Goal: Task Accomplishment & Management: Manage account settings

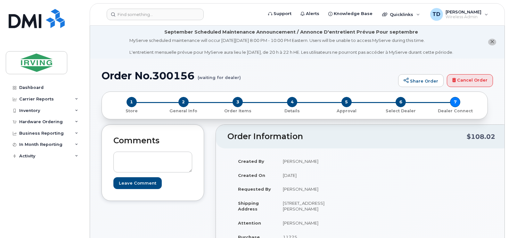
scroll to position [192, 0]
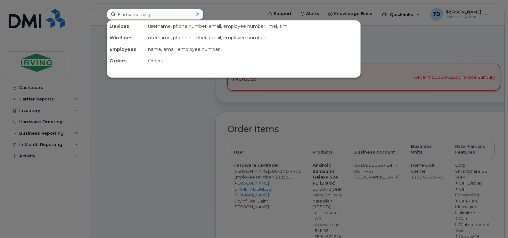
click at [167, 15] on input at bounding box center [155, 15] width 97 height 12
paste input "506-654-2850"
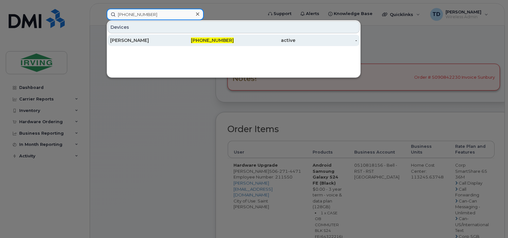
type input "506-654-2850"
click at [209, 40] on span "506-654-2850" at bounding box center [212, 40] width 43 height 6
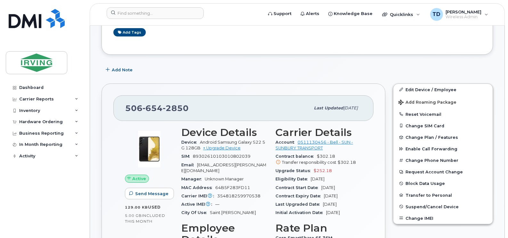
scroll to position [128, 0]
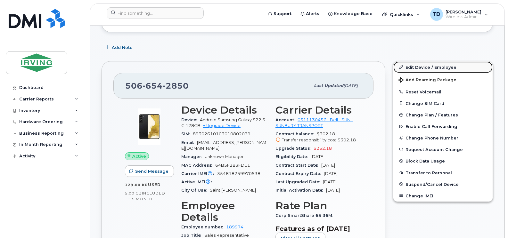
click at [440, 62] on link "Edit Device / Employee" at bounding box center [443, 68] width 99 height 12
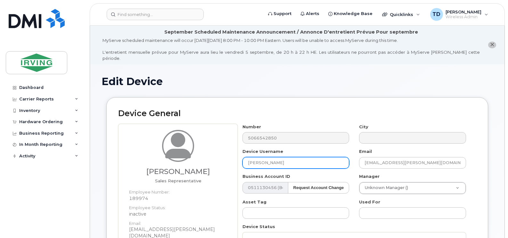
click at [275, 157] on input "[PERSON_NAME]" at bounding box center [296, 163] width 107 height 12
type input "TEST DRIVER FOR RST SUNBURY"
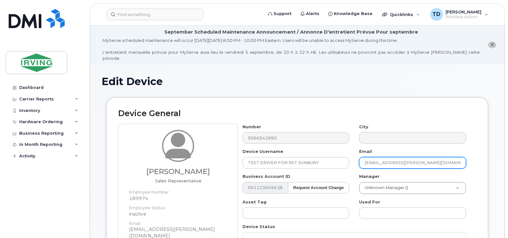
click at [369, 158] on input "[EMAIL_ADDRESS][PERSON_NAME][DOMAIN_NAME]" at bounding box center [412, 163] width 107 height 12
type input ".[PERSON_NAME][EMAIL_ADDRESS][DOMAIN_NAME]"
click at [369, 158] on input ".[PERSON_NAME][EMAIL_ADDRESS][DOMAIN_NAME]" at bounding box center [412, 163] width 107 height 12
click at [362, 157] on input ".[PERSON_NAME][EMAIL_ADDRESS][DOMAIN_NAME]" at bounding box center [412, 163] width 107 height 12
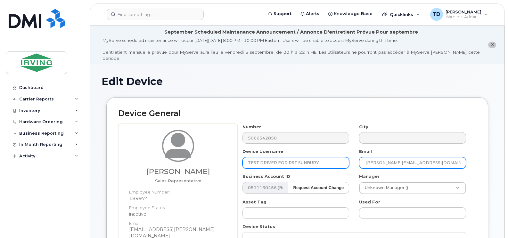
drag, startPoint x: 404, startPoint y: 155, endPoint x: 320, endPoint y: 155, distance: 83.3
click at [320, 155] on div "Number 5066542850 City Device Username TEST DRIVER FOR RST SUNBURY Email .[PERS…" at bounding box center [355, 205] width 234 height 162
type input "B"
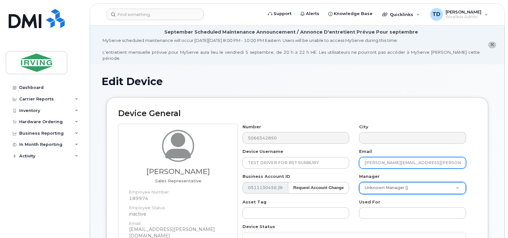
type input "[PERSON_NAME][EMAIL_ADDRESS][PERSON_NAME][DOMAIN_NAME]"
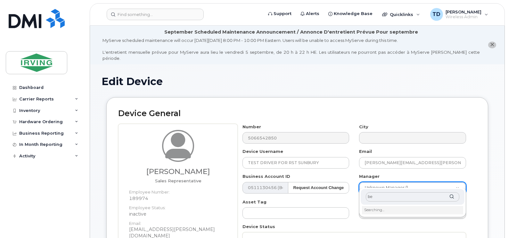
type input "b"
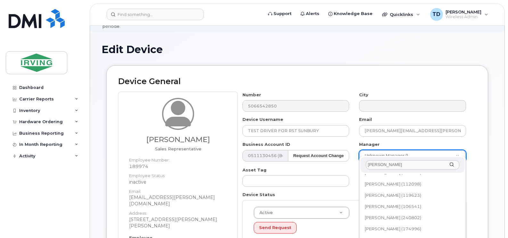
scroll to position [192, 0]
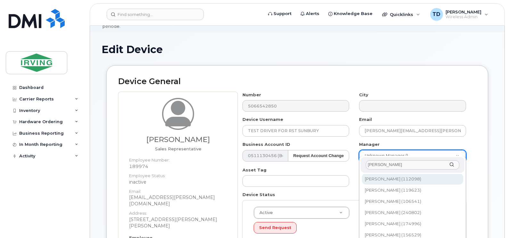
click at [384, 166] on input "chris" at bounding box center [413, 165] width 94 height 9
type input "b"
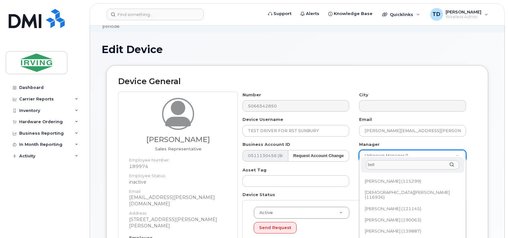
scroll to position [32, 0]
type input "bell"
type input "1461286"
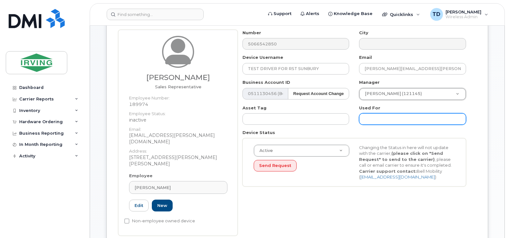
scroll to position [96, 0]
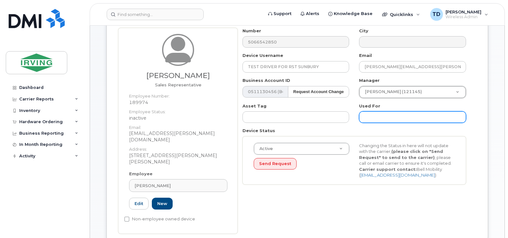
click at [377, 112] on input "text" at bounding box center [412, 118] width 107 height 12
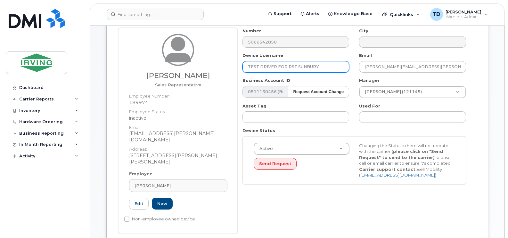
click at [276, 62] on input "TEST DRIVER FOR RST SUNBURY" at bounding box center [296, 67] width 107 height 12
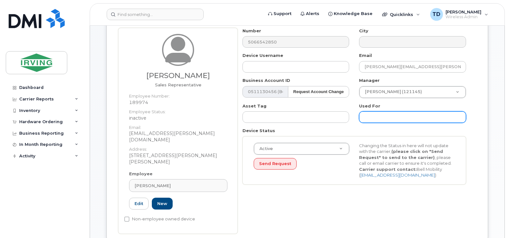
click at [378, 113] on input "text" at bounding box center [412, 118] width 107 height 12
type input "Test driver for RST Sunbury"
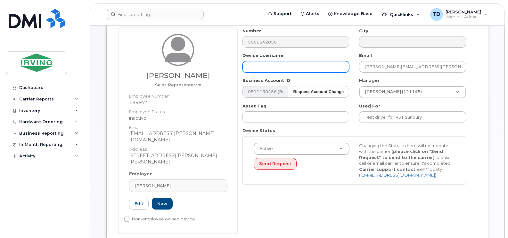
click at [268, 62] on input "text" at bounding box center [296, 67] width 107 height 12
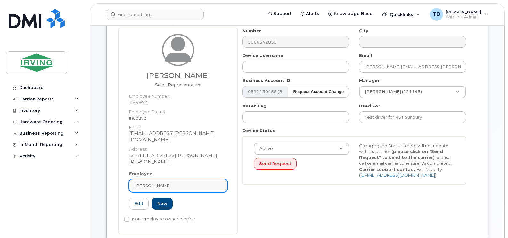
click at [175, 183] on div "[PERSON_NAME]" at bounding box center [178, 186] width 87 height 6
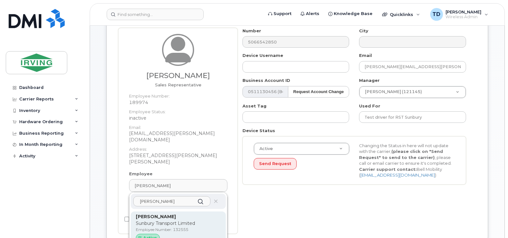
type input "kevin beckw"
click at [163, 214] on strong "Kevin Beckwith" at bounding box center [156, 217] width 40 height 6
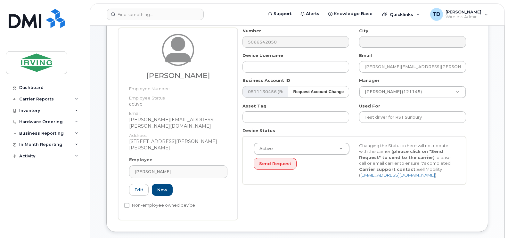
type input "Kevin Beckwith"
type input "132555"
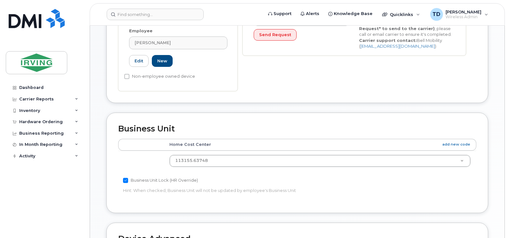
scroll to position [224, 0]
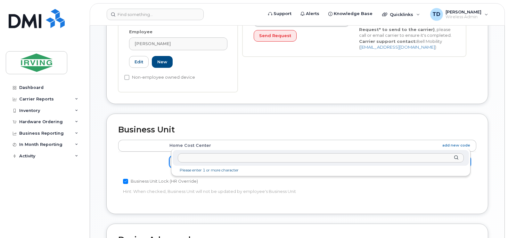
paste input "113150.63748"
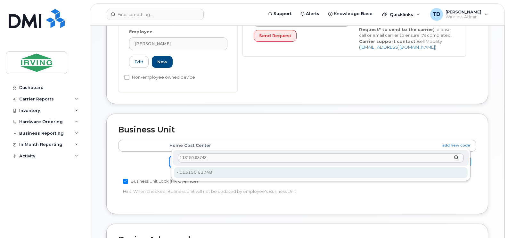
type input "113150.63748"
type input "4316466"
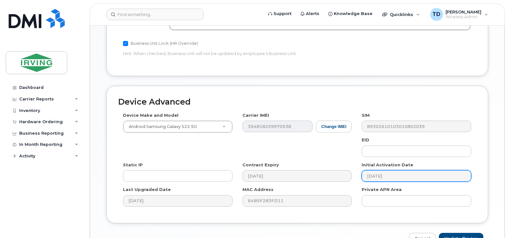
scroll to position [382, 0]
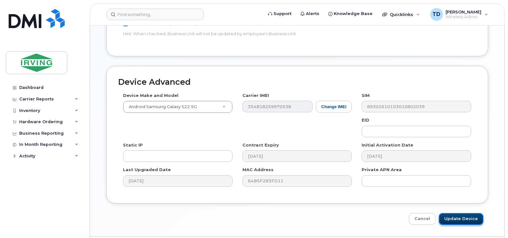
click at [460, 213] on input "Update Device" at bounding box center [461, 219] width 45 height 12
type input "Saving..."
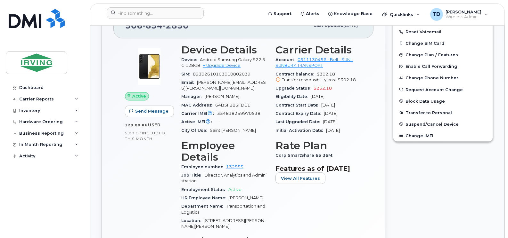
scroll to position [256, 0]
